Goal: Information Seeking & Learning: Learn about a topic

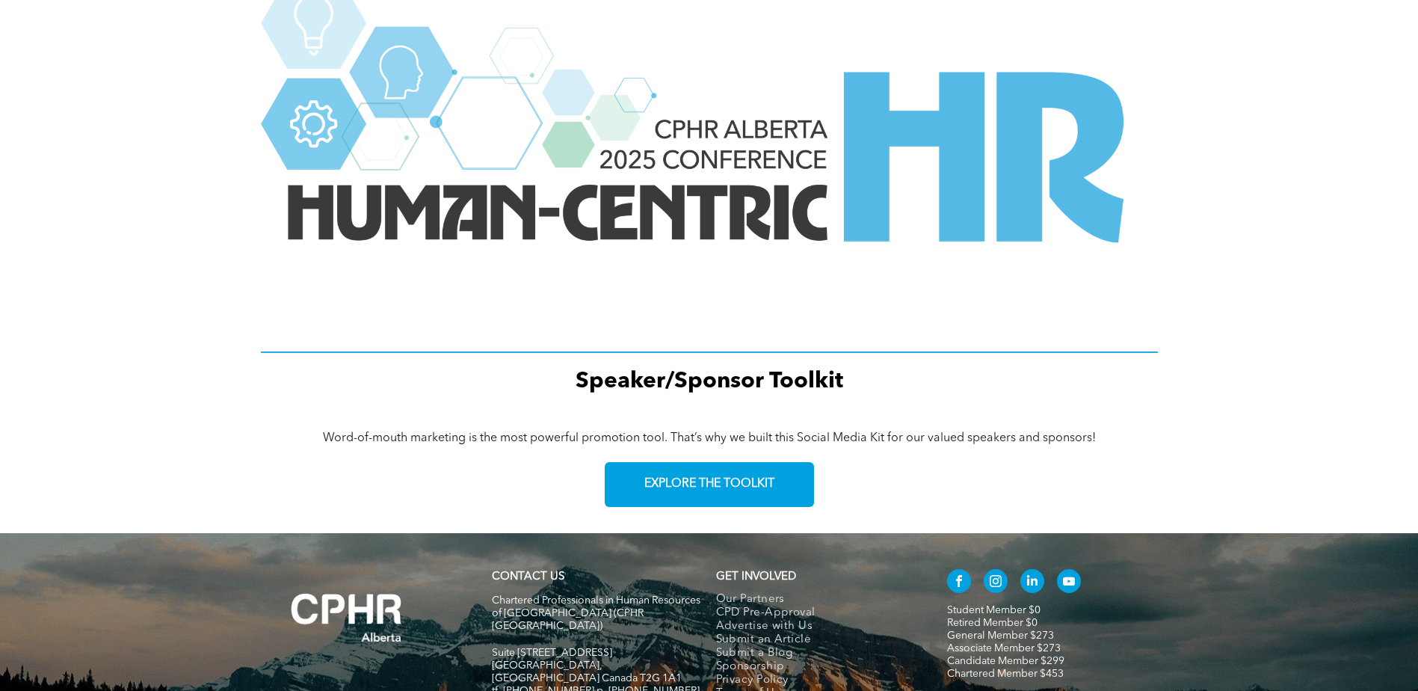
scroll to position [1999, 0]
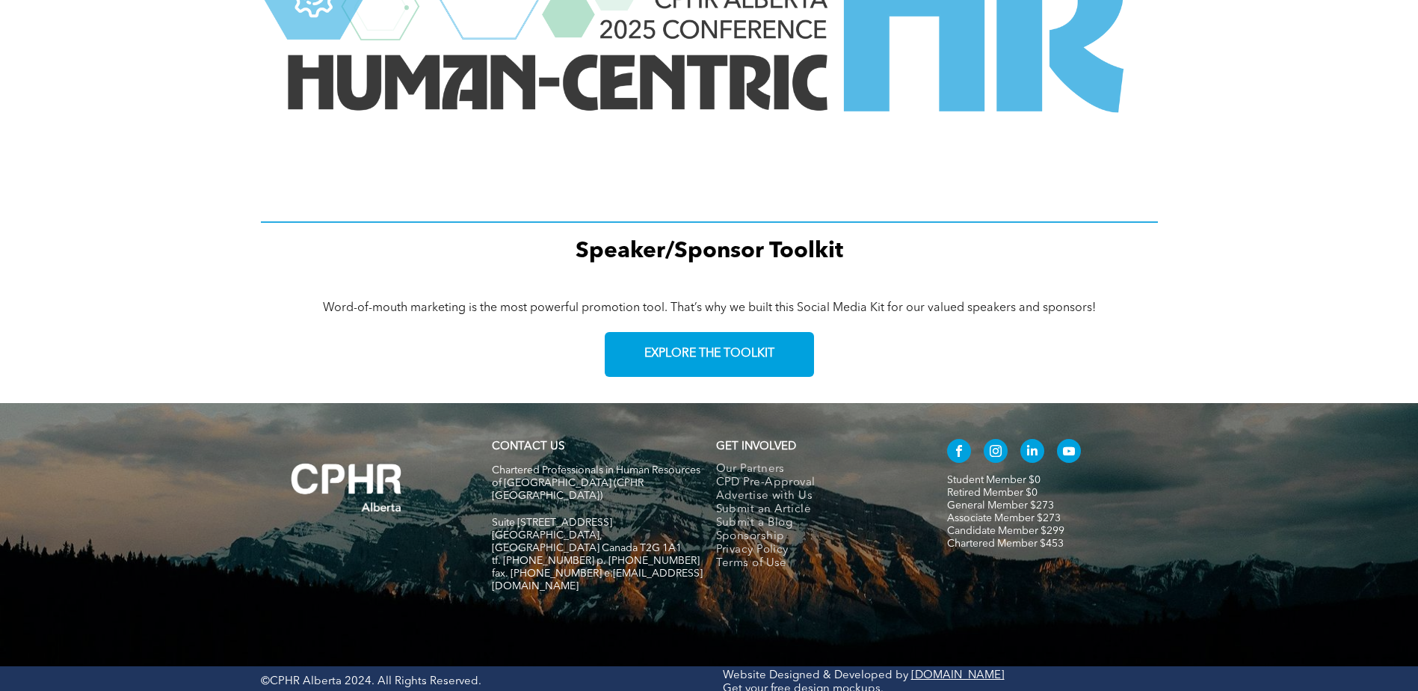
click at [250, 259] on div "Speaker/Sponsor Toolkit" at bounding box center [709, 59] width 1418 height 446
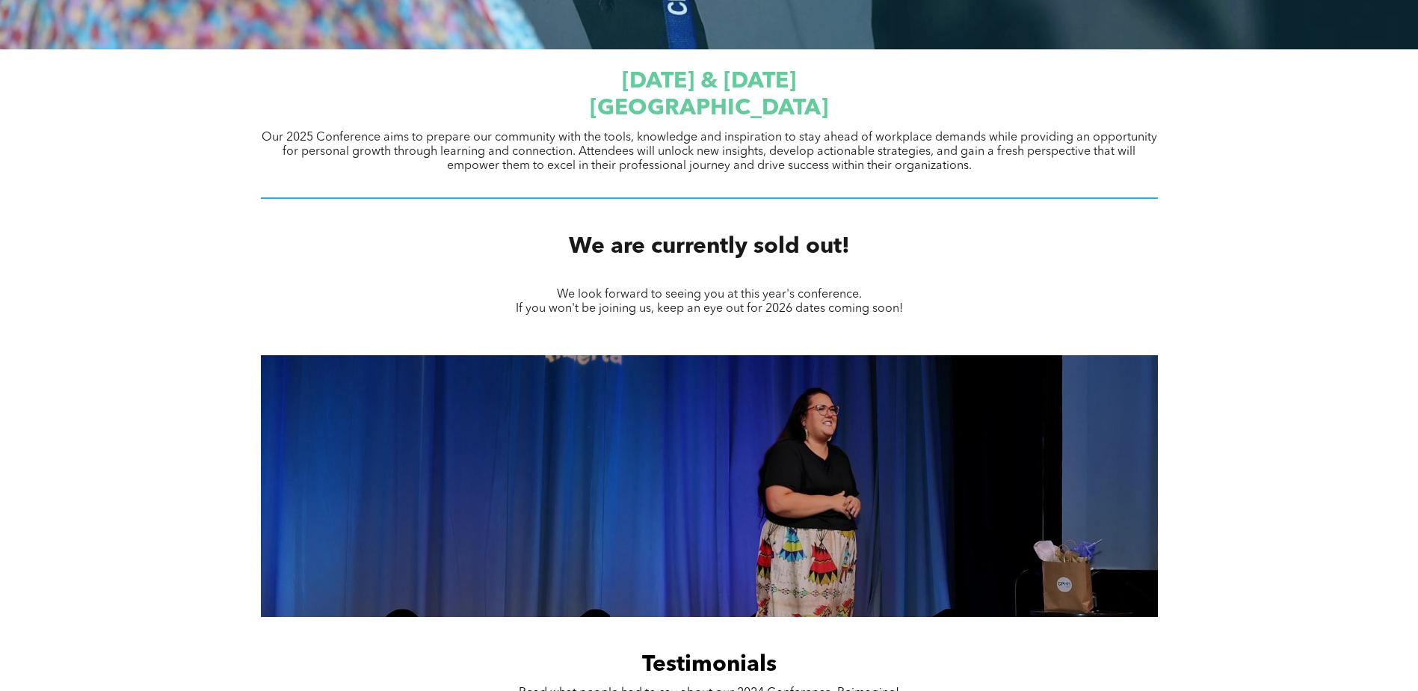
scroll to position [0, 0]
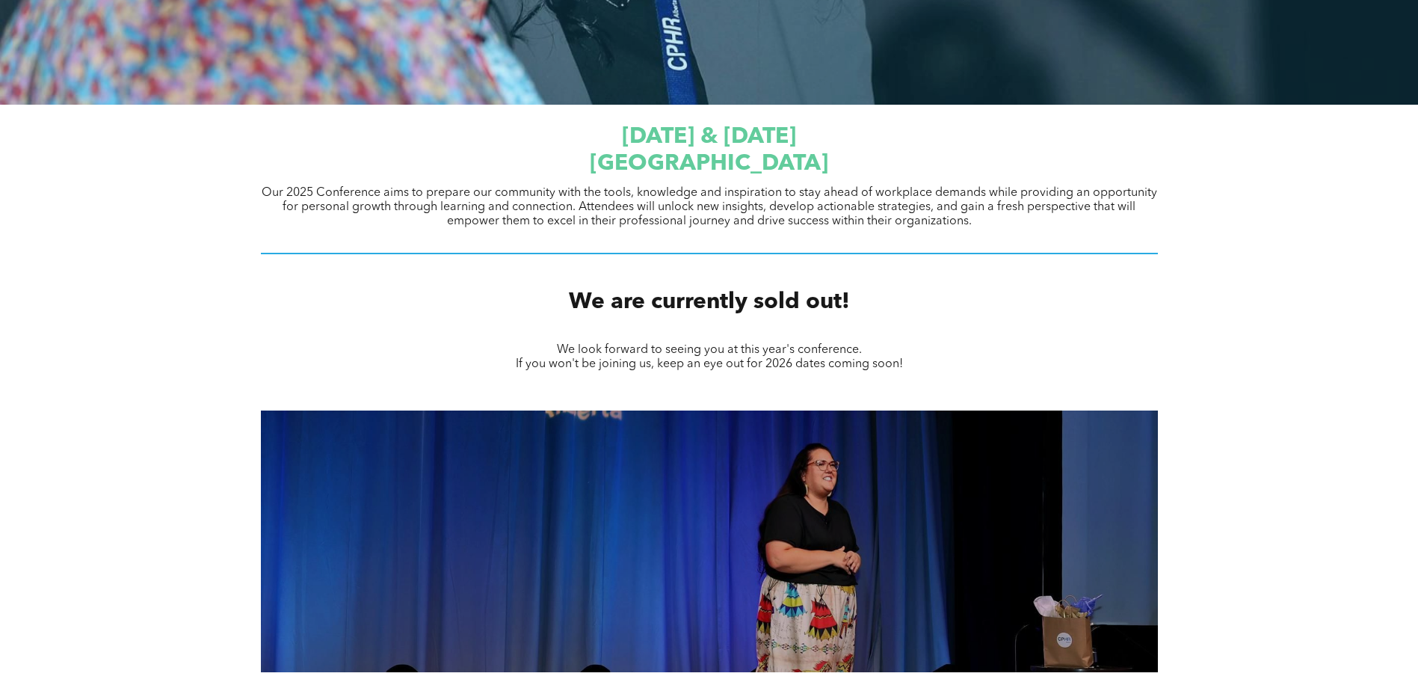
click at [1255, 318] on div "We are currently sold out!" at bounding box center [709, 302] width 1418 height 56
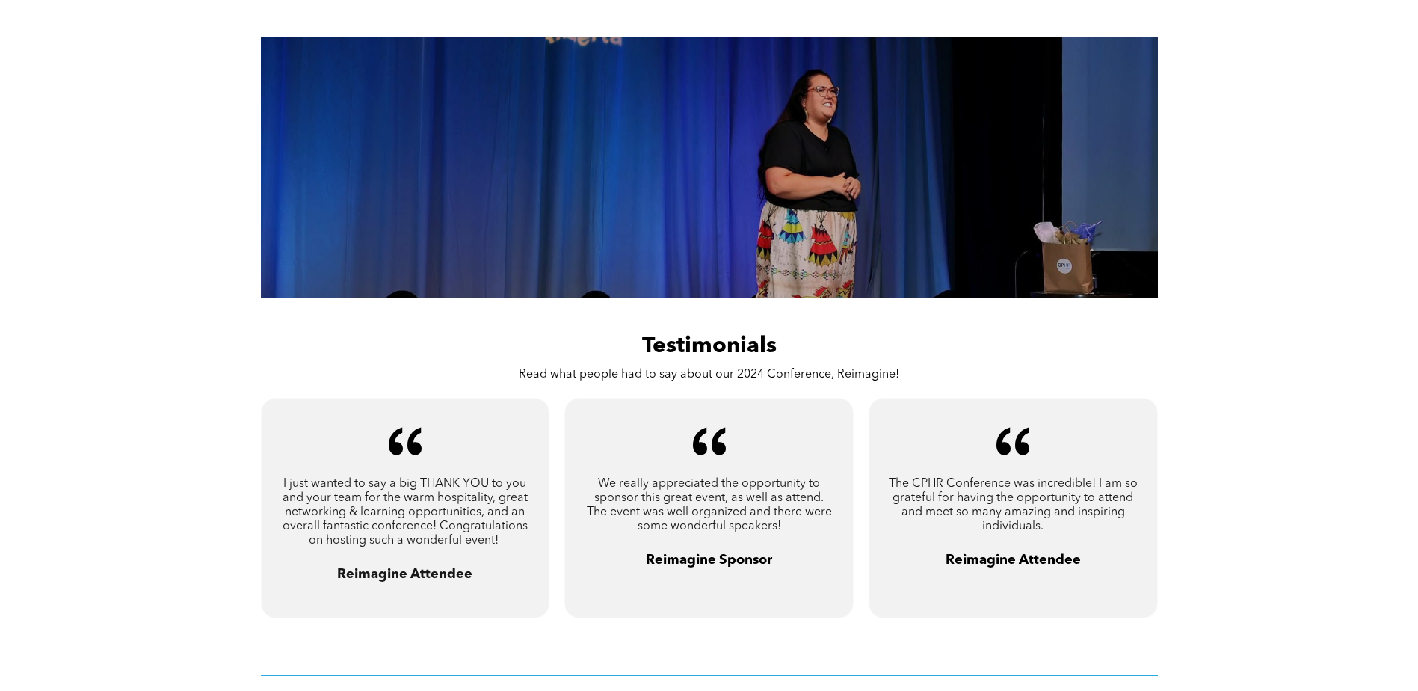
scroll to position [374, 0]
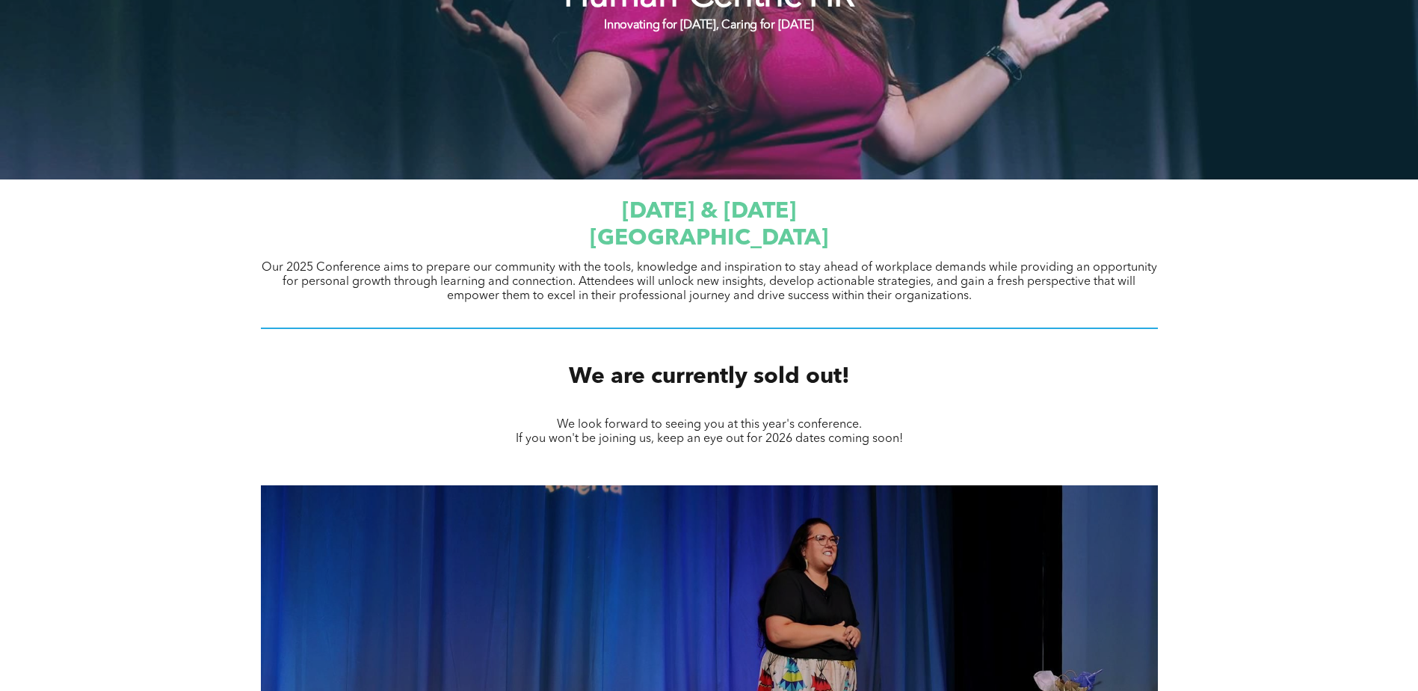
click at [1314, 240] on div "September 23 & 24, 2025 JW Marriott Edmonton ICE District Our 2025 Conference a…" at bounding box center [709, 264] width 1418 height 170
drag, startPoint x: 1301, startPoint y: 265, endPoint x: 1305, endPoint y: 241, distance: 23.6
click at [1302, 265] on div "September 23 & 24, 2025 JW Marriott Edmonton ICE District Our 2025 Conference a…" at bounding box center [709, 264] width 1418 height 170
click at [1305, 241] on div "September 23 & 24, 2025 JW Marriott Edmonton ICE District Our 2025 Conference a…" at bounding box center [709, 264] width 1418 height 170
drag, startPoint x: 1299, startPoint y: 384, endPoint x: 1290, endPoint y: 295, distance: 89.4
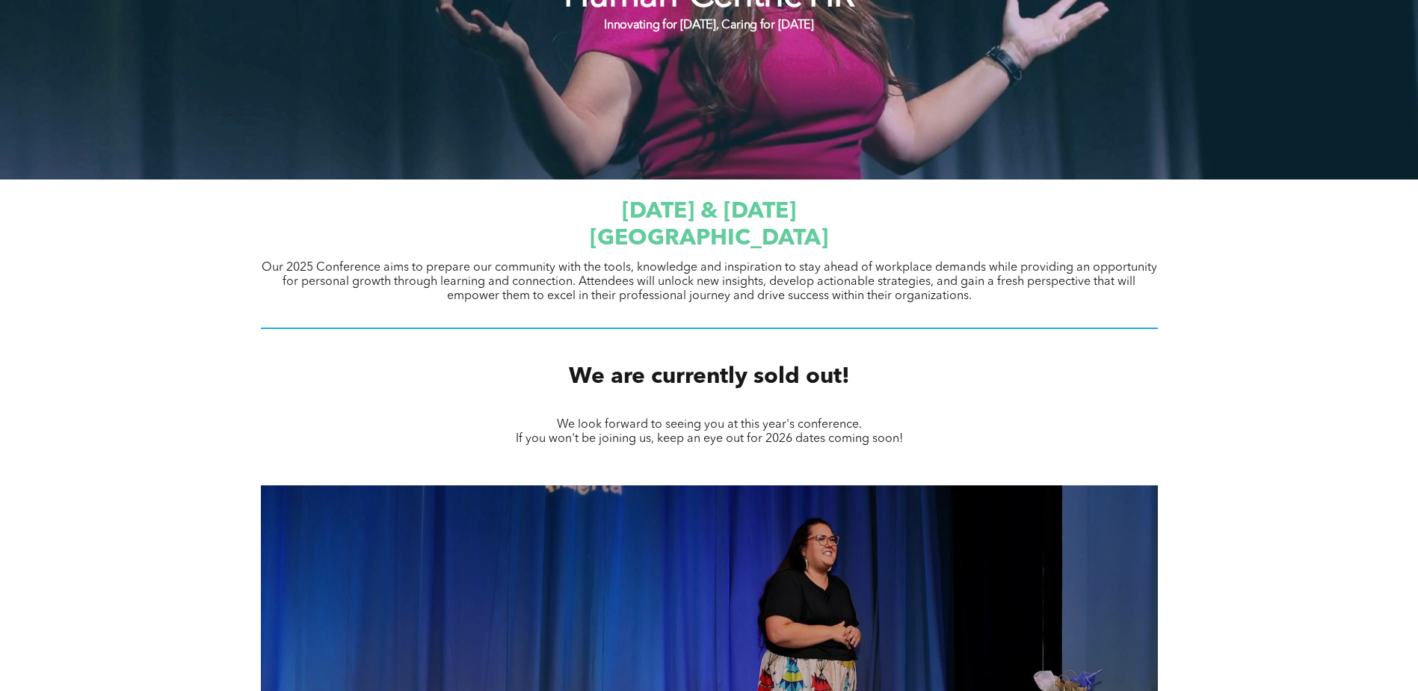
click at [1299, 381] on div "We are currently sold out!" at bounding box center [709, 377] width 1418 height 56
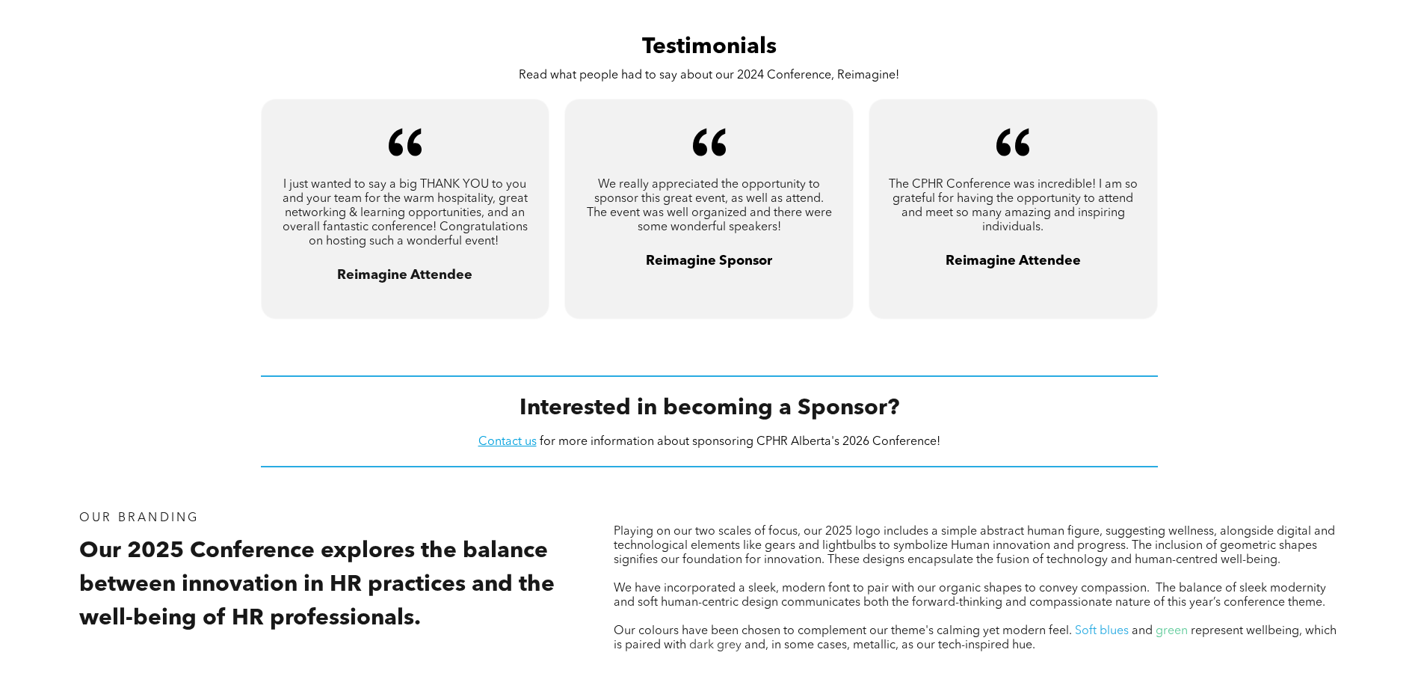
click at [1293, 283] on div "A pair of black quotation marks on a white background. I just wanted to say a b…" at bounding box center [709, 227] width 1418 height 259
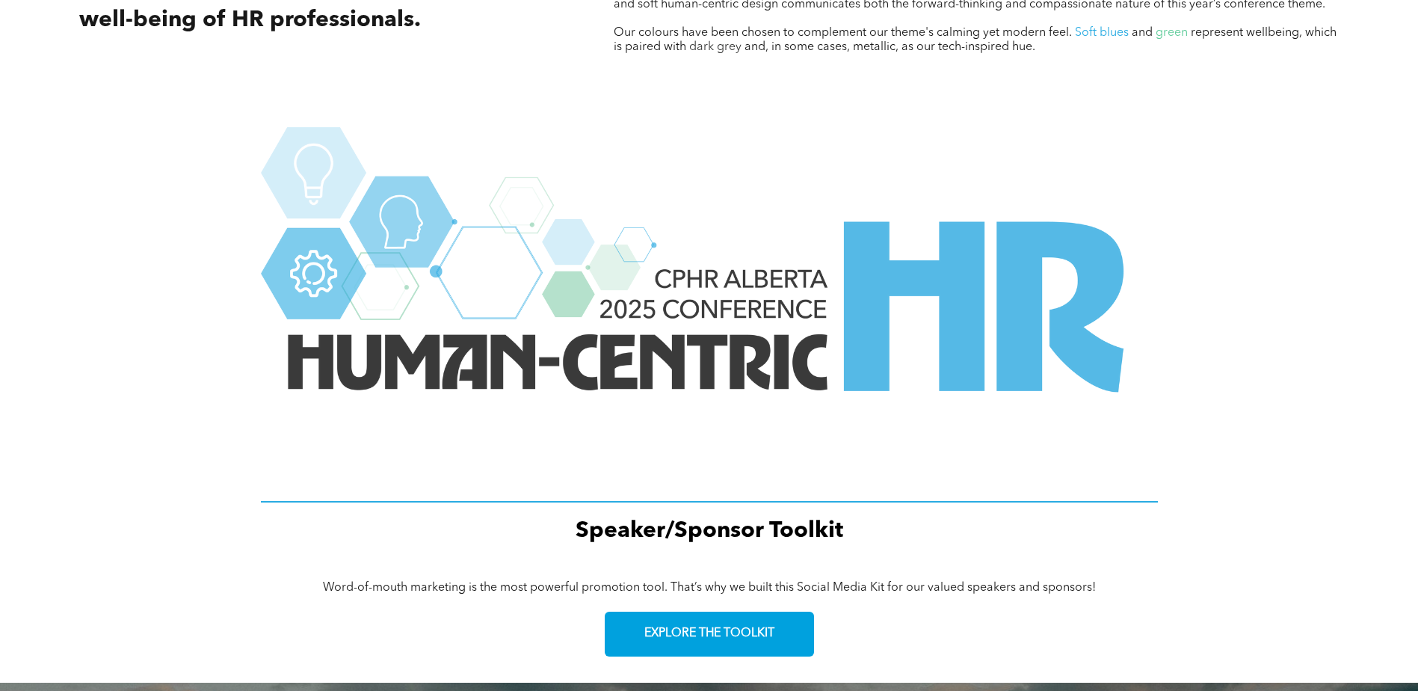
click at [1291, 284] on div "Speaker/Sponsor Toolkit" at bounding box center [709, 339] width 1418 height 446
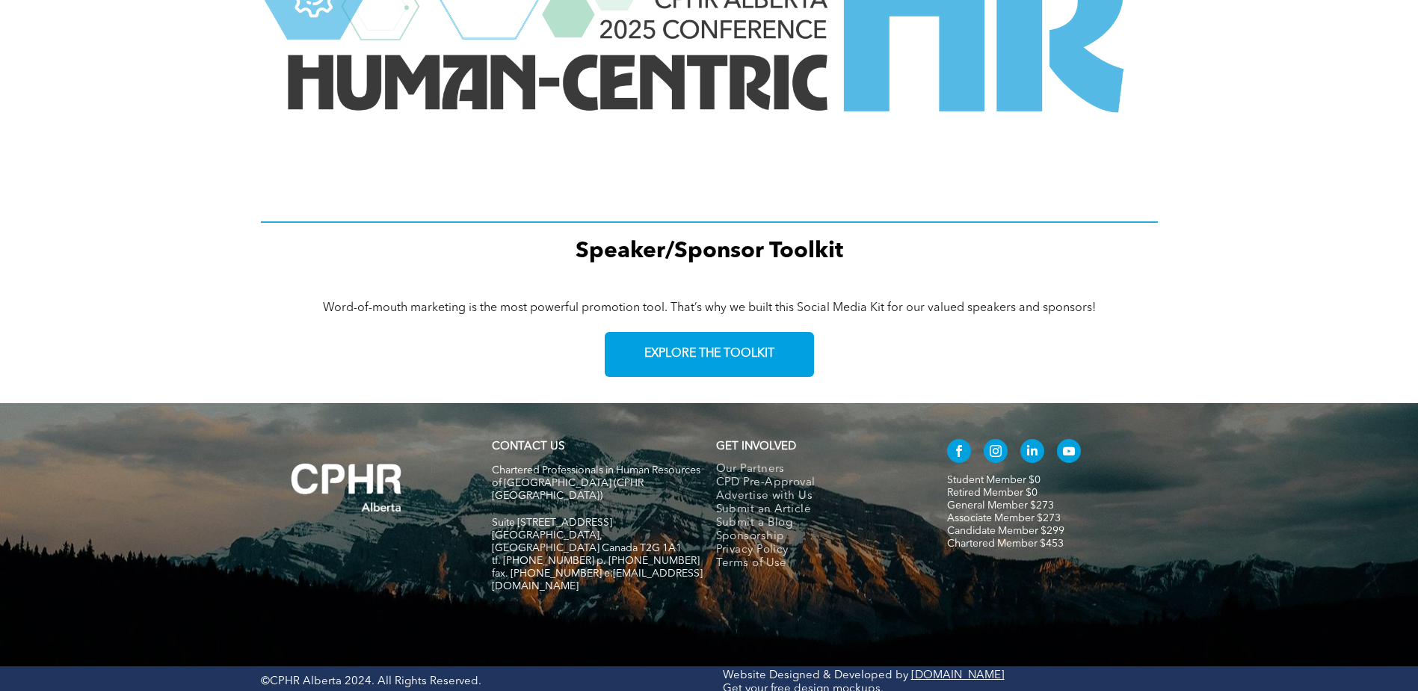
click at [1290, 285] on div "Word-of-mouth marketing is the most powerful promotion tool. That’s why we buil…" at bounding box center [709, 343] width 1418 height 120
click at [1300, 334] on div "Word-of-mouth marketing is the most powerful promotion tool. That’s why we buil…" at bounding box center [709, 343] width 1418 height 120
click at [1255, 326] on div "Word-of-mouth marketing is the most powerful promotion tool. That’s why we buil…" at bounding box center [709, 343] width 1418 height 120
click at [1233, 293] on div "Word-of-mouth marketing is the most powerful promotion tool. That’s why we buil…" at bounding box center [709, 343] width 1418 height 120
click at [1229, 363] on div "Word-of-mouth marketing is the most powerful promotion tool. That’s why we buil…" at bounding box center [709, 343] width 1418 height 120
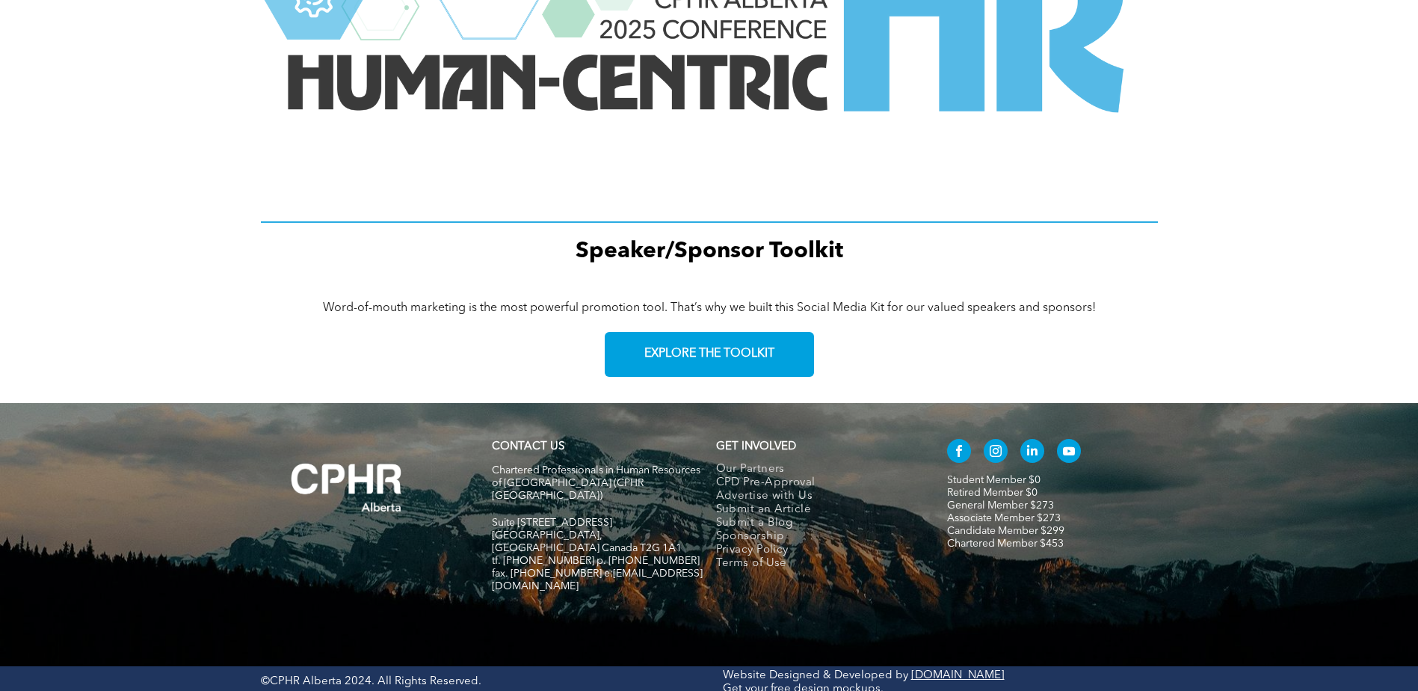
click at [1224, 307] on div "Word-of-mouth marketing is the most powerful promotion tool. That’s why we buil…" at bounding box center [709, 343] width 1418 height 120
click at [1216, 361] on div "Word-of-mouth marketing is the most powerful promotion tool. That’s why we buil…" at bounding box center [709, 343] width 1418 height 120
click at [1220, 287] on div "Word-of-mouth marketing is the most powerful promotion tool. That’s why we buil…" at bounding box center [709, 343] width 1418 height 120
drag, startPoint x: 1223, startPoint y: 371, endPoint x: 1221, endPoint y: 356, distance: 15.1
click at [1223, 364] on div "Word-of-mouth marketing is the most powerful promotion tool. That’s why we buil…" at bounding box center [709, 343] width 1418 height 120
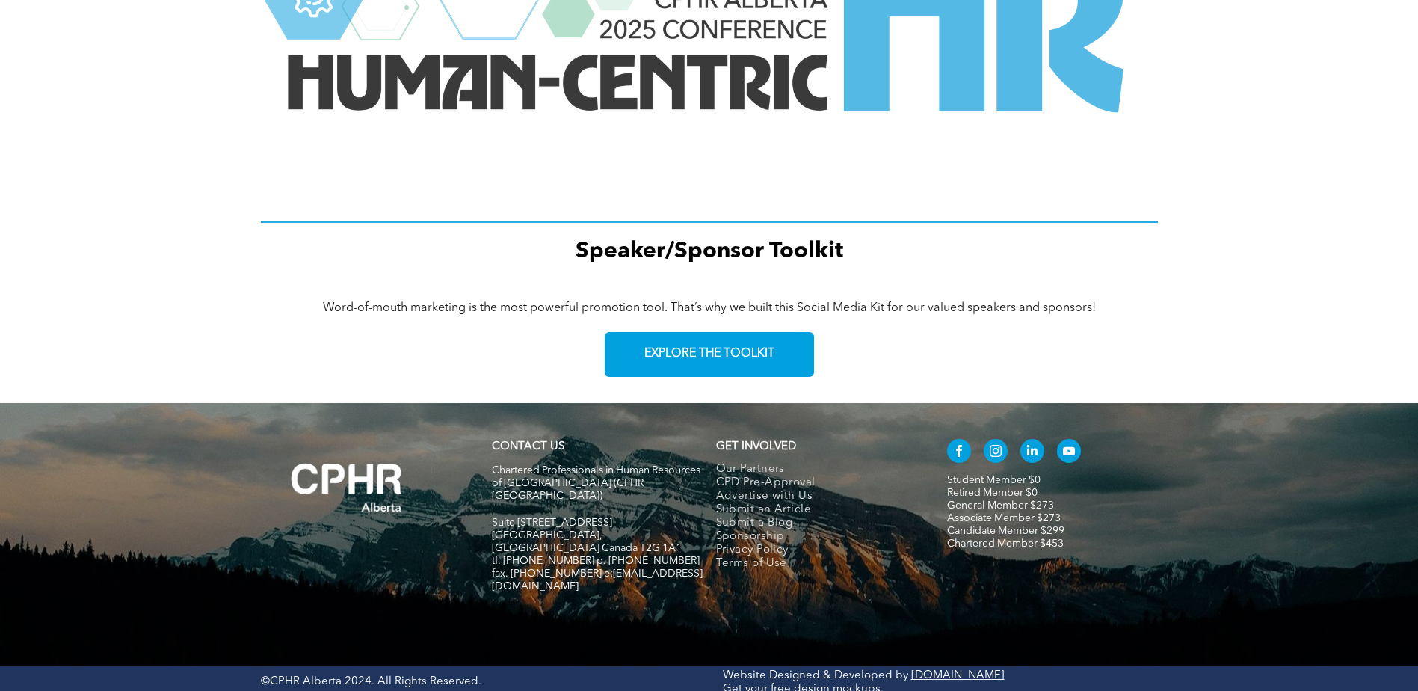
click at [1215, 307] on div "Word-of-mouth marketing is the most powerful promotion tool. That’s why we buil…" at bounding box center [709, 343] width 1418 height 120
drag, startPoint x: 1216, startPoint y: 355, endPoint x: 1217, endPoint y: 300, distance: 55.3
click at [1218, 350] on div "Word-of-mouth marketing is the most powerful promotion tool. That’s why we buil…" at bounding box center [709, 343] width 1418 height 120
click at [1217, 300] on div "Word-of-mouth marketing is the most powerful promotion tool. That’s why we buil…" at bounding box center [709, 343] width 1418 height 120
click at [1242, 241] on div "Speaker/Sponsor Toolkit" at bounding box center [709, 59] width 1418 height 446
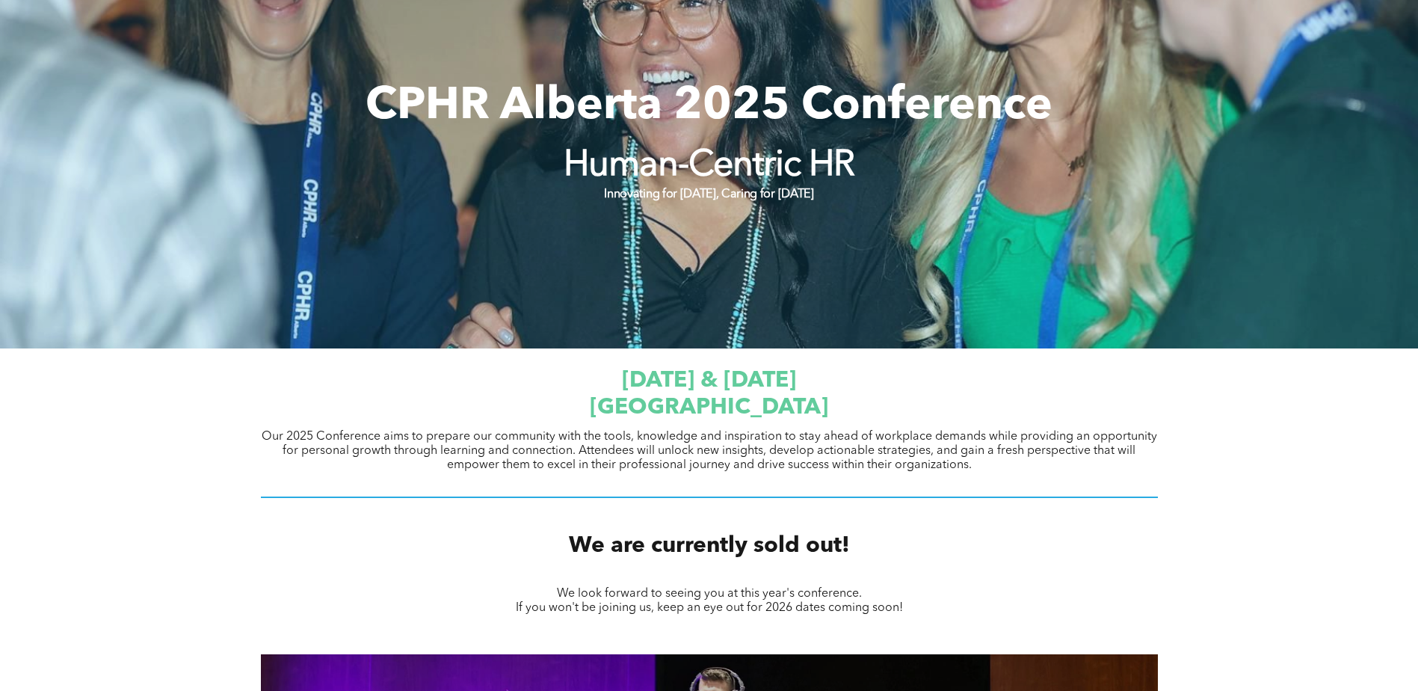
scroll to position [0, 0]
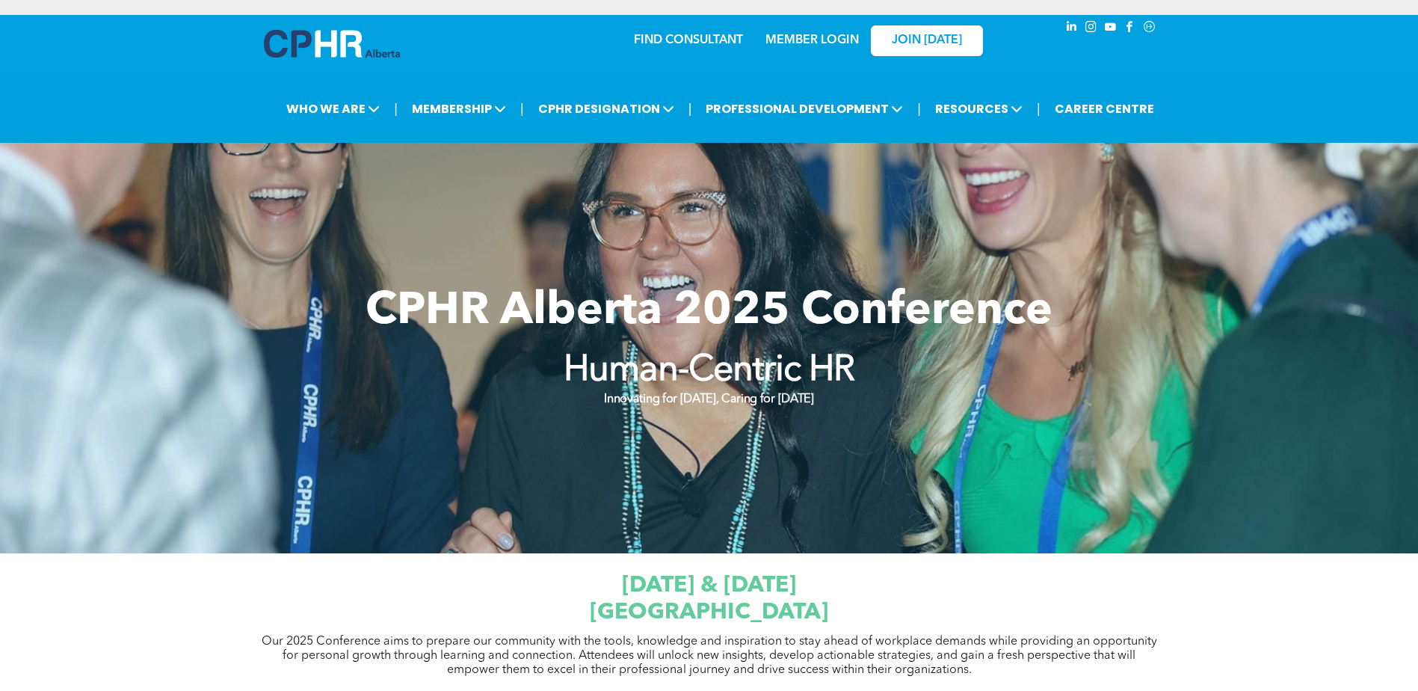
click at [1252, 244] on div at bounding box center [709, 348] width 1418 height 410
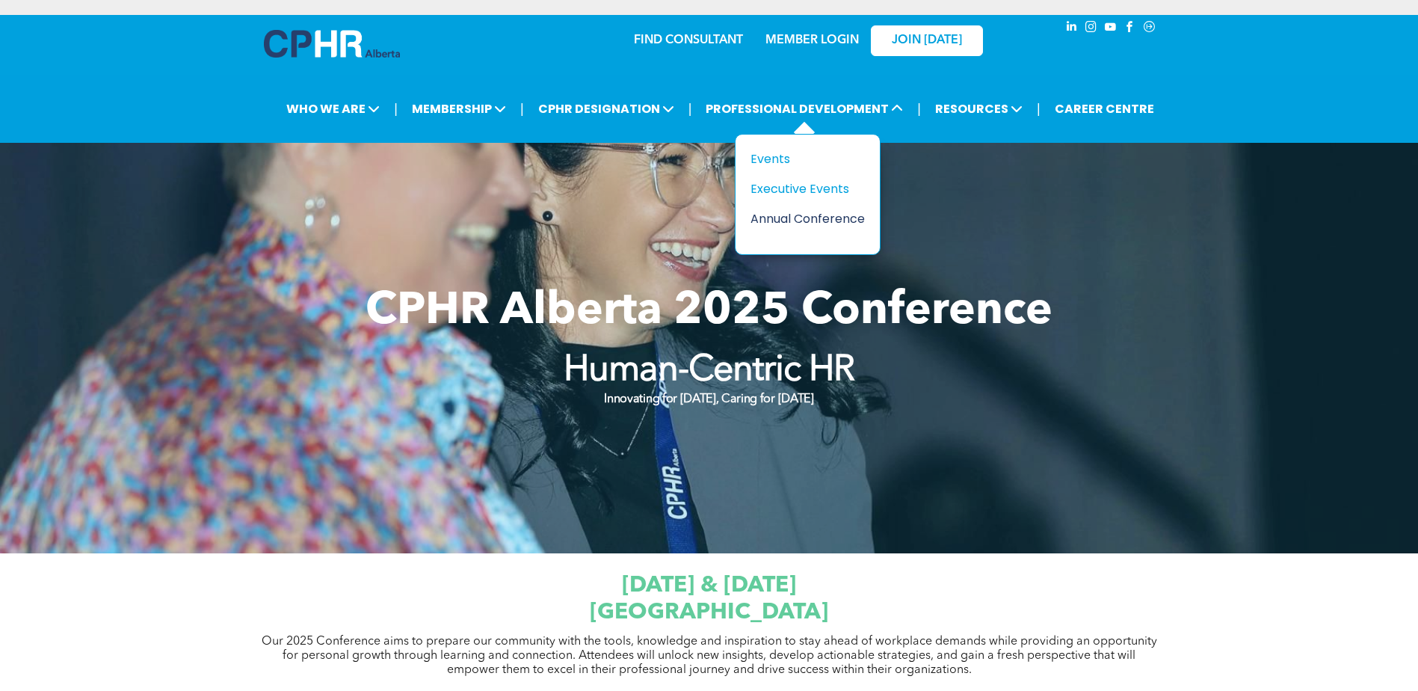
click at [790, 218] on div "Annual Conference" at bounding box center [802, 218] width 103 height 19
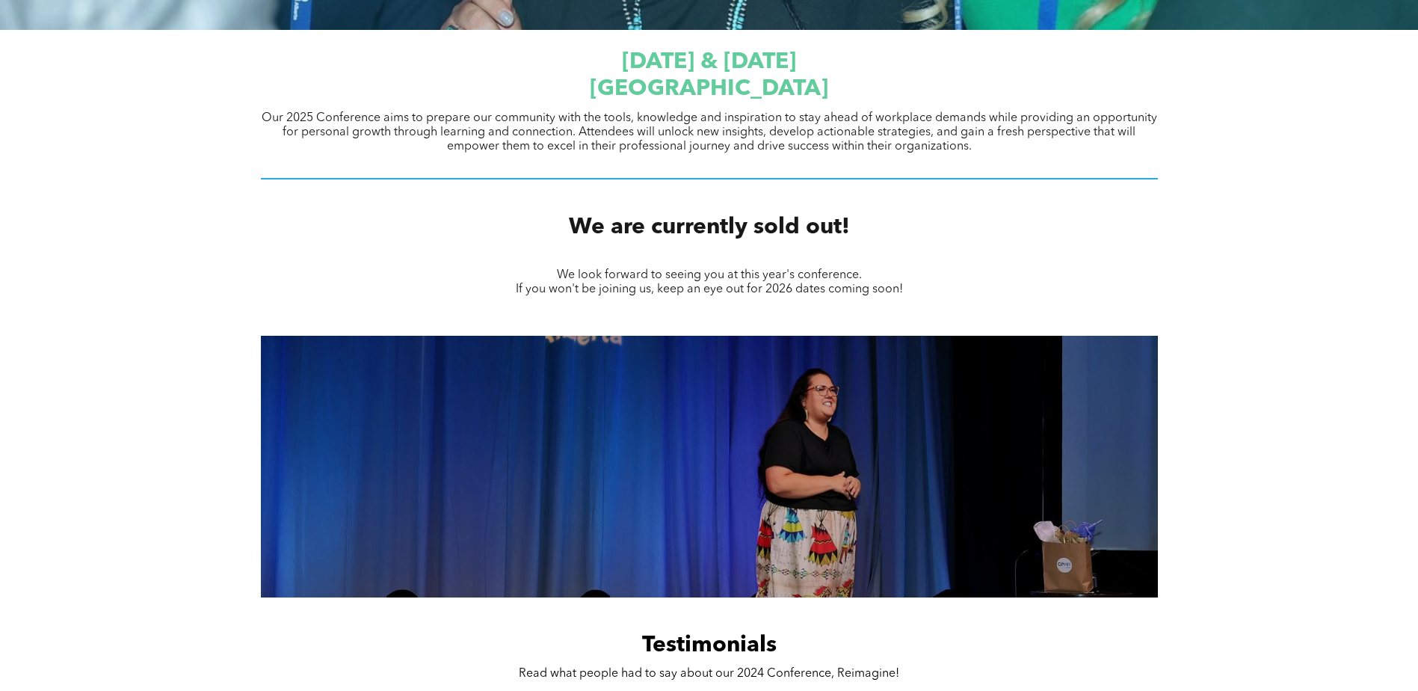
scroll to position [598, 0]
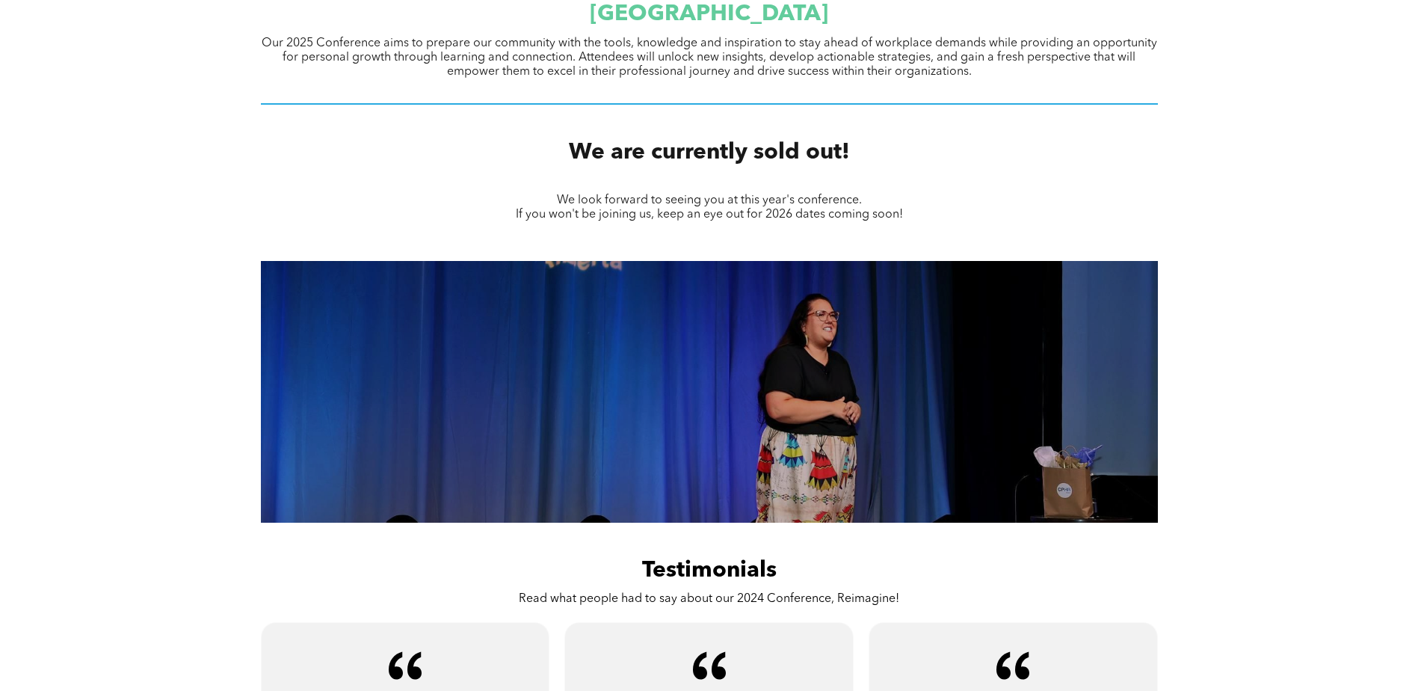
click at [1342, 324] on div "Slide title Write your caption here Button Slide title Write your caption here …" at bounding box center [709, 392] width 1418 height 284
click at [1300, 330] on div "Slide title Write your caption here Button Slide title Write your caption here …" at bounding box center [709, 392] width 1418 height 284
click at [1301, 337] on div "Slide title Write your caption here Button Slide title Write your caption here …" at bounding box center [709, 392] width 1418 height 284
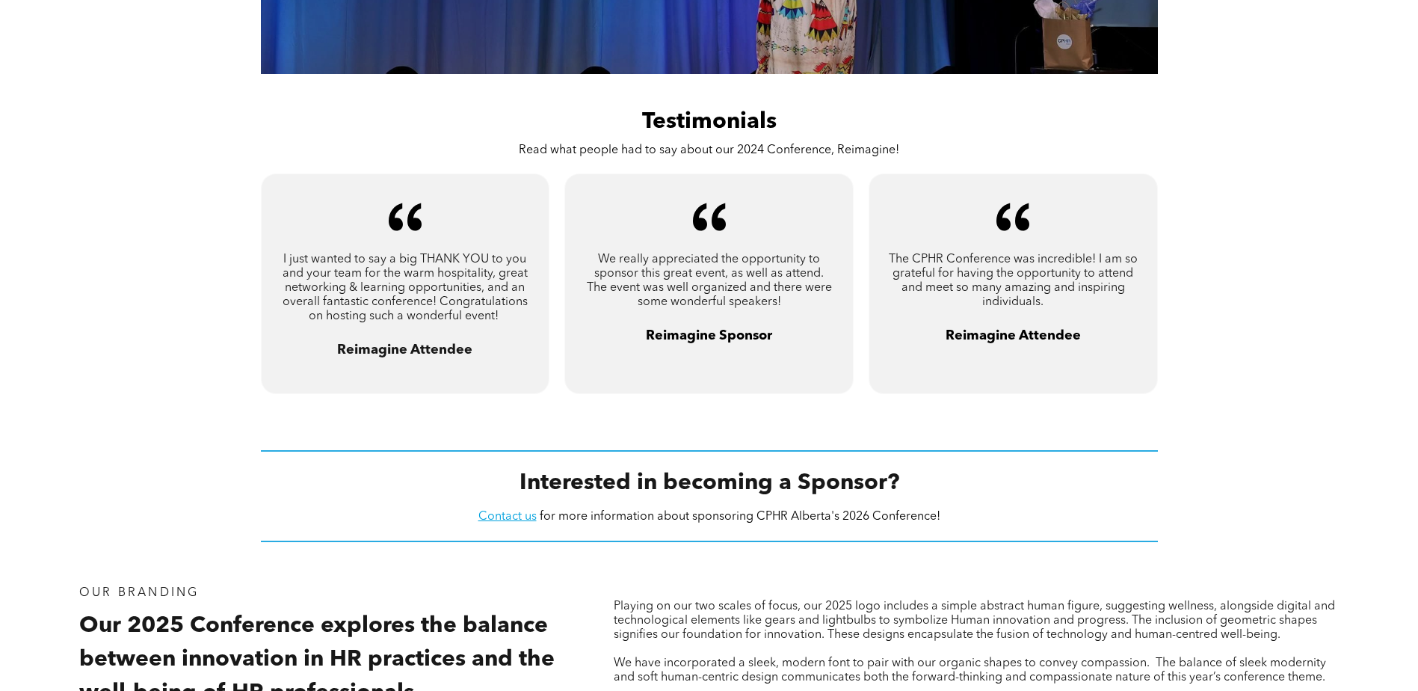
click at [1301, 337] on div "A pair of black quotation marks on a white background. I just wanted to say a b…" at bounding box center [709, 302] width 1418 height 259
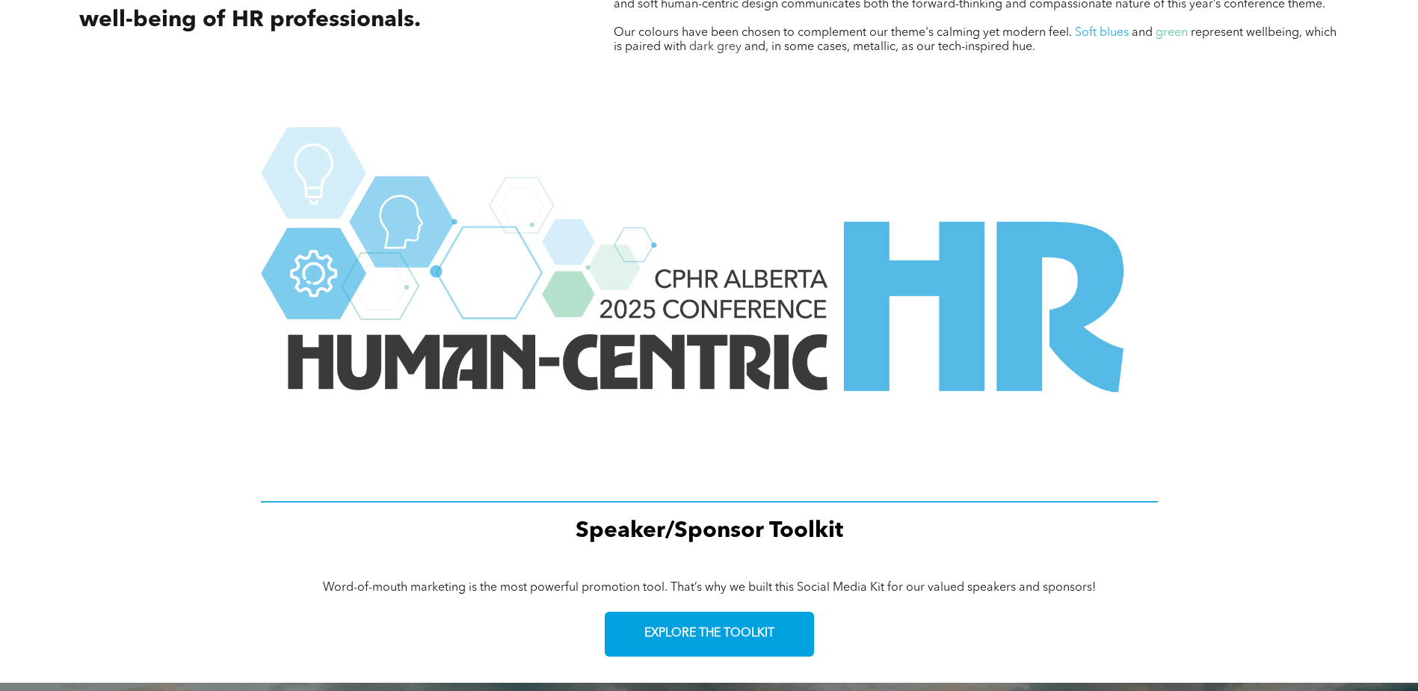
scroll to position [1999, 0]
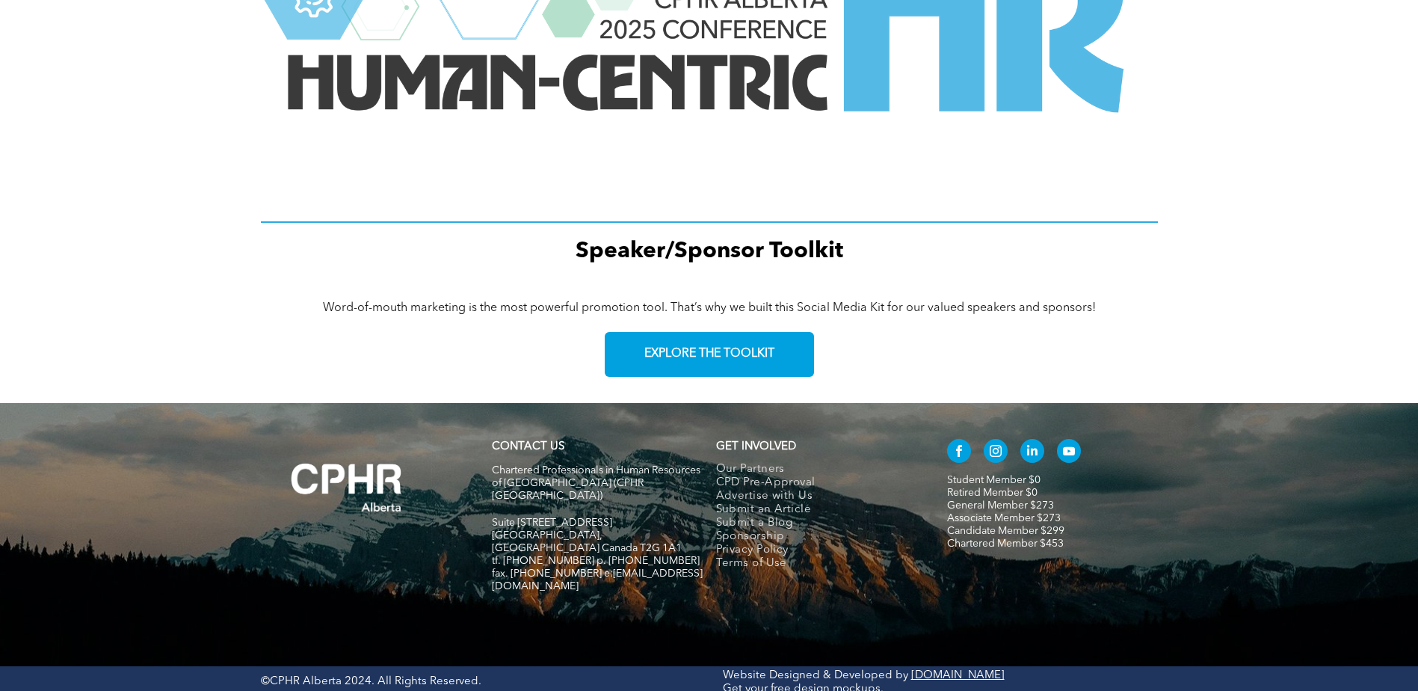
click at [1325, 327] on div "Word-of-mouth marketing is the most powerful promotion tool. That’s why we buil…" at bounding box center [709, 343] width 1418 height 120
click at [1324, 330] on div "Word-of-mouth marketing is the most powerful promotion tool. That’s why we buil…" at bounding box center [709, 343] width 1418 height 120
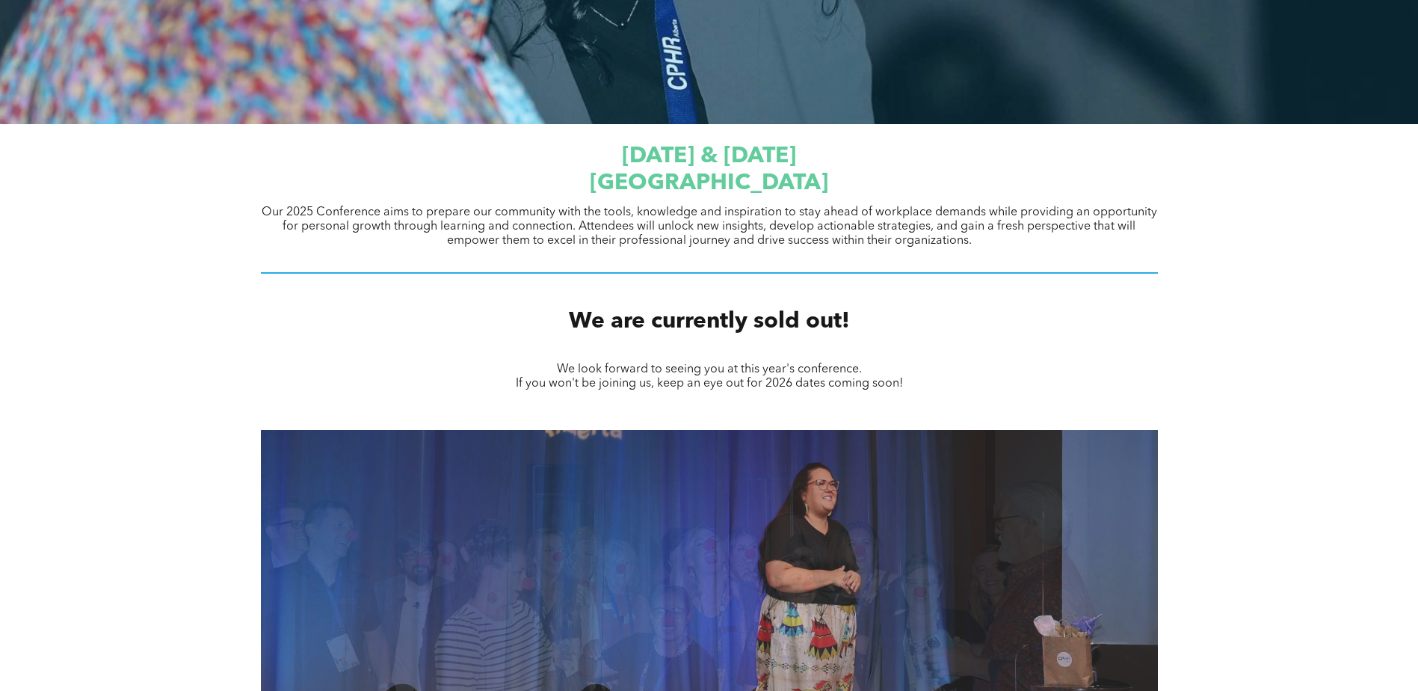
scroll to position [0, 0]
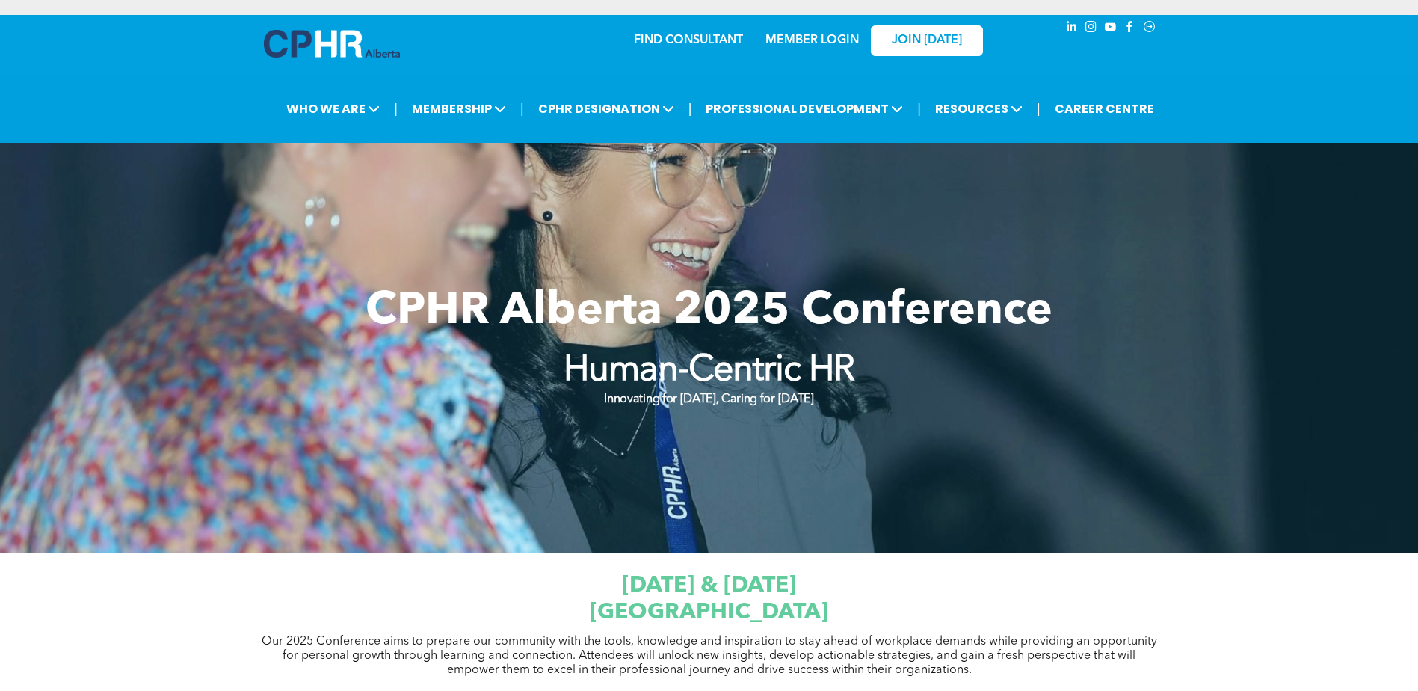
click at [1320, 331] on div at bounding box center [709, 348] width 1418 height 410
click at [1255, 304] on div at bounding box center [709, 348] width 1418 height 410
click at [1261, 277] on div at bounding box center [709, 348] width 1418 height 410
drag, startPoint x: 1282, startPoint y: 369, endPoint x: 1178, endPoint y: 315, distance: 116.7
click at [1277, 368] on div at bounding box center [709, 348] width 1418 height 410
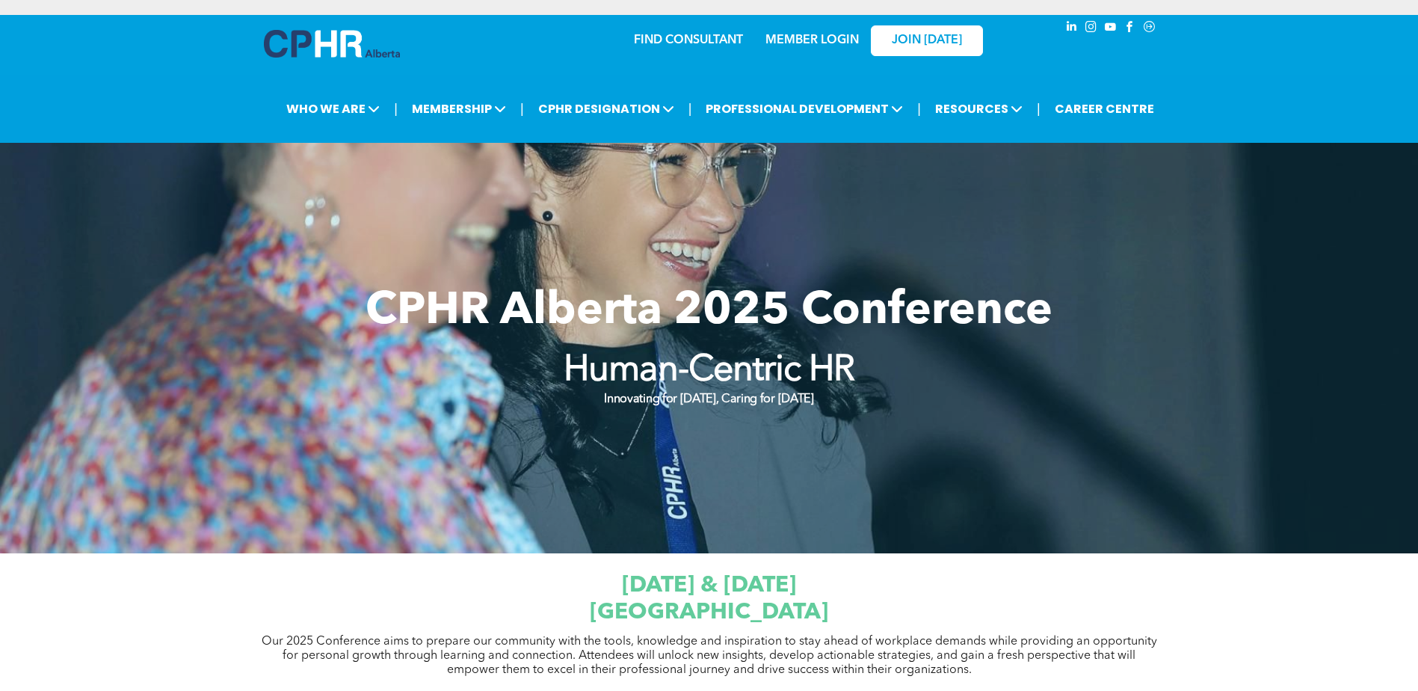
click at [1178, 315] on div at bounding box center [709, 348] width 1418 height 410
click at [1191, 268] on div at bounding box center [709, 348] width 1418 height 410
drag, startPoint x: 1177, startPoint y: 406, endPoint x: 1177, endPoint y: 394, distance: 12.0
click at [1177, 400] on div at bounding box center [709, 348] width 1418 height 410
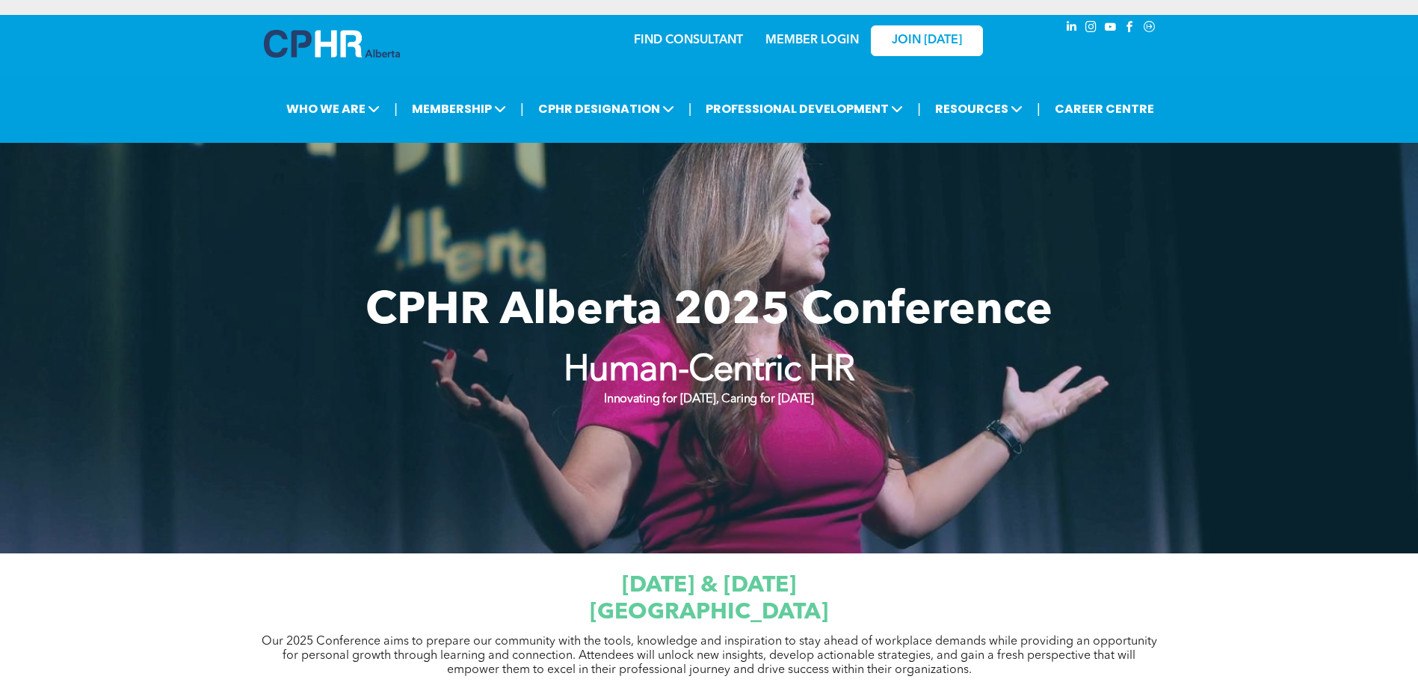
click at [1176, 301] on div at bounding box center [709, 348] width 1418 height 410
drag, startPoint x: 1145, startPoint y: 425, endPoint x: 1149, endPoint y: 310, distance: 114.5
click at [1145, 425] on div "CPHR Alberta 2025 Conference Human-Centric HR Innovating for [DATE], Caring for…" at bounding box center [709, 348] width 897 height 156
click at [1149, 310] on div "CPHR Alberta 2025 Conference Human-Centric HR Innovating for [DATE], Caring for…" at bounding box center [709, 348] width 897 height 156
click at [1156, 425] on div "CPHR Alberta 2025 Conference Human-Centric HR Innovating for [DATE], Caring for…" at bounding box center [709, 348] width 1418 height 410
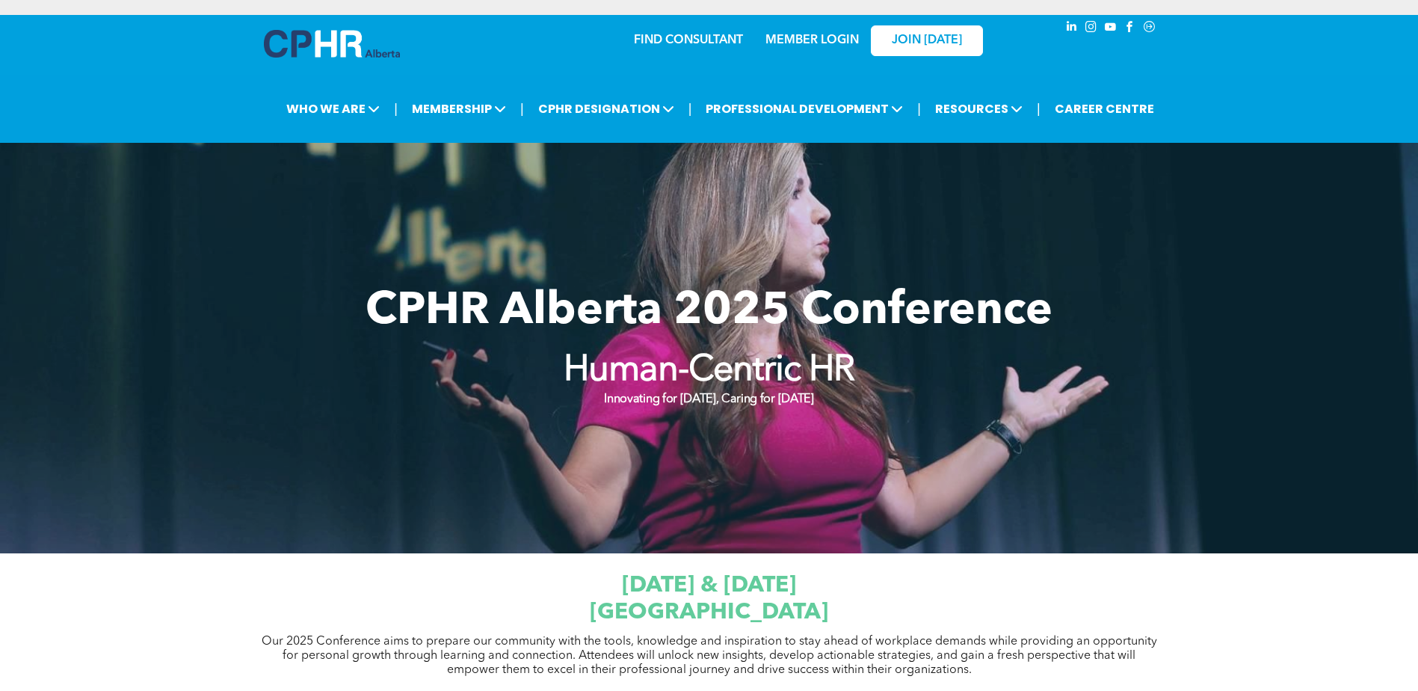
drag, startPoint x: 1156, startPoint y: 425, endPoint x: 1159, endPoint y: 360, distance: 65.9
click at [1158, 313] on div at bounding box center [709, 348] width 1418 height 410
click at [1148, 409] on div "CPHR Alberta 2025 Conference Human-Centric HR Innovating for [DATE], Caring for…" at bounding box center [709, 348] width 897 height 156
click at [1163, 356] on div at bounding box center [709, 348] width 1418 height 410
